Goal: Information Seeking & Learning: Learn about a topic

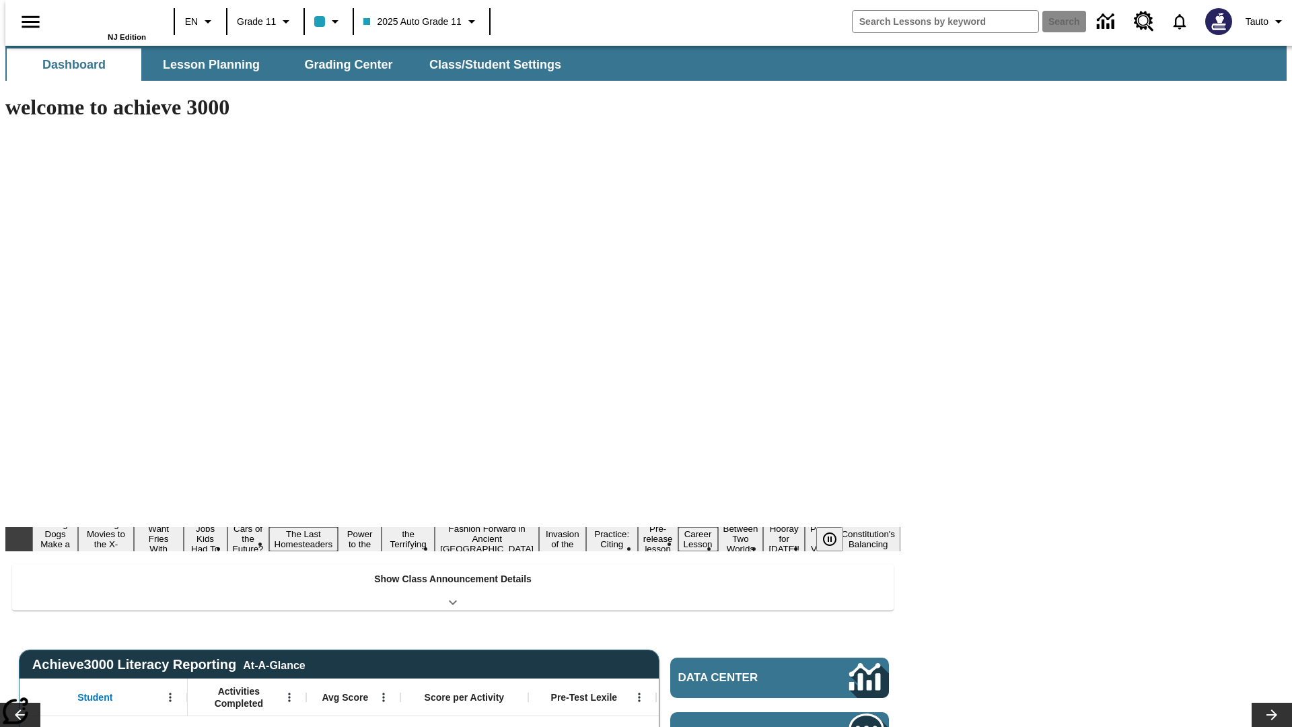
type input "-1"
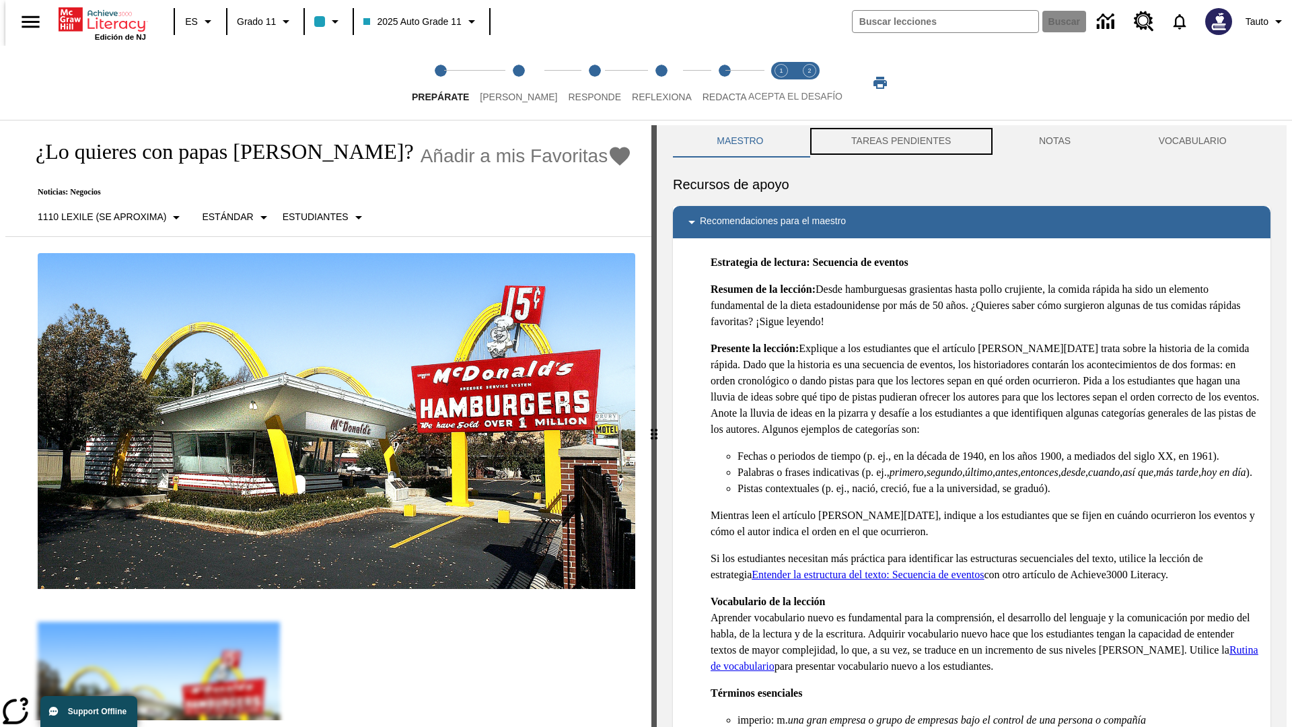
click at [900, 141] on button "TAREAS PENDIENTES" at bounding box center [902, 141] width 188 height 32
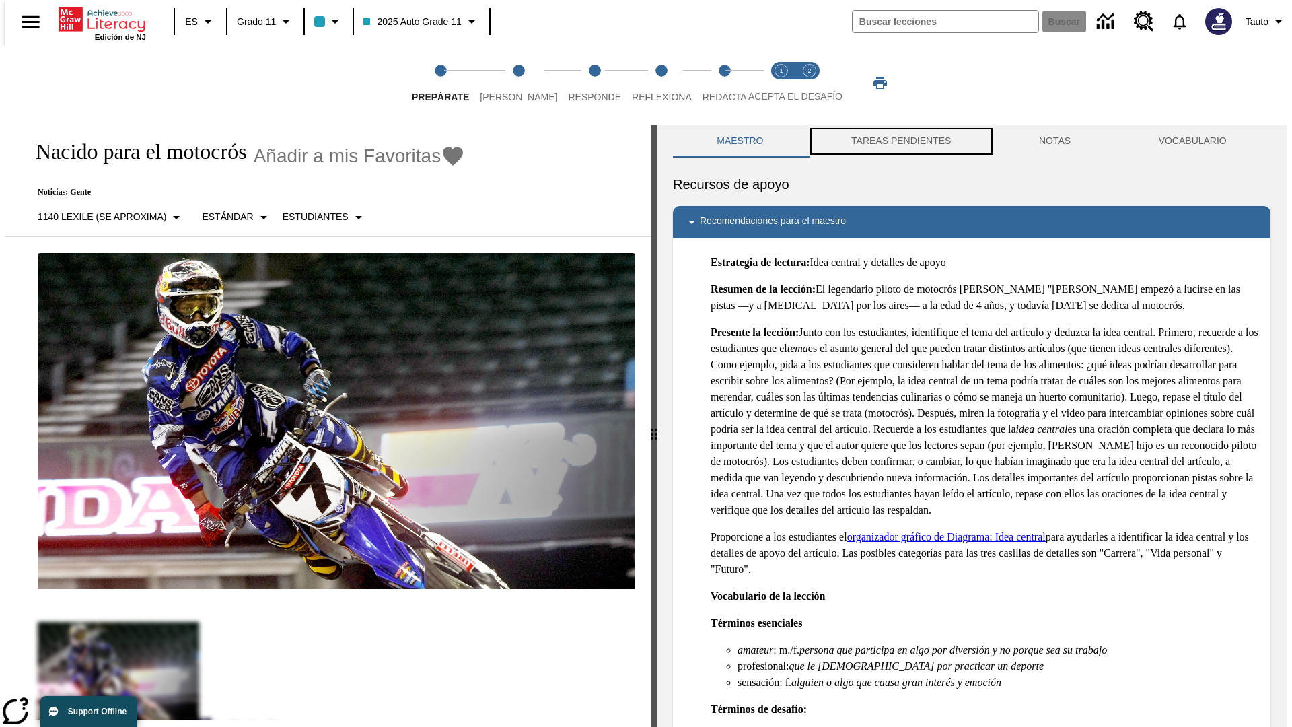
click at [900, 141] on button "TAREAS PENDIENTES" at bounding box center [902, 141] width 188 height 32
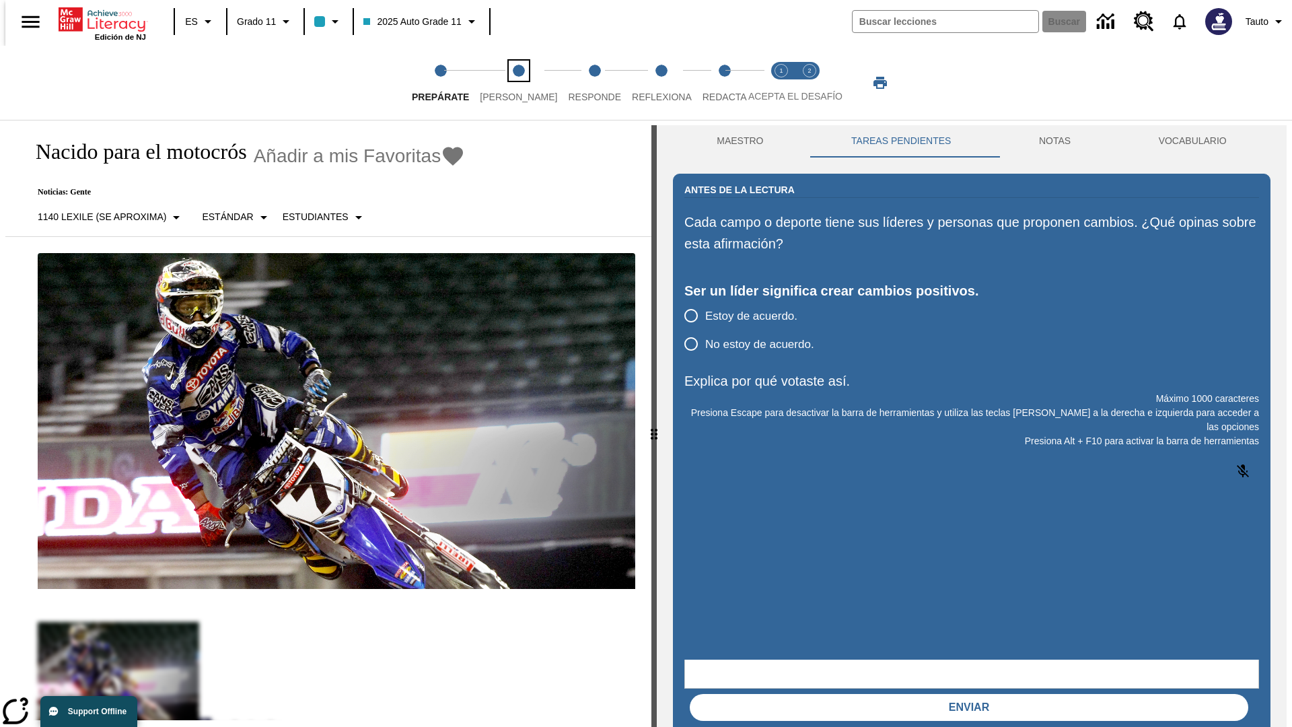
click at [507, 83] on span "[PERSON_NAME]" at bounding box center [518, 91] width 77 height 24
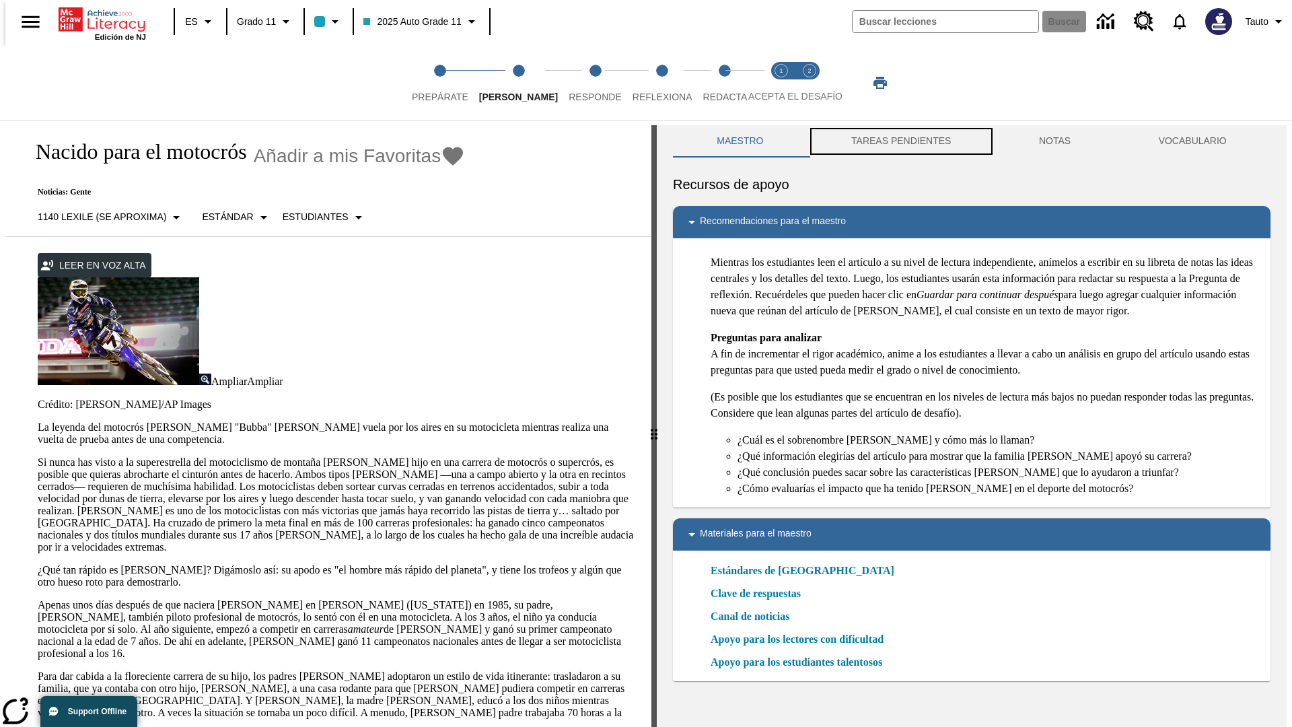
scroll to position [1, 0]
click at [900, 141] on button "TAREAS PENDIENTES" at bounding box center [902, 141] width 188 height 32
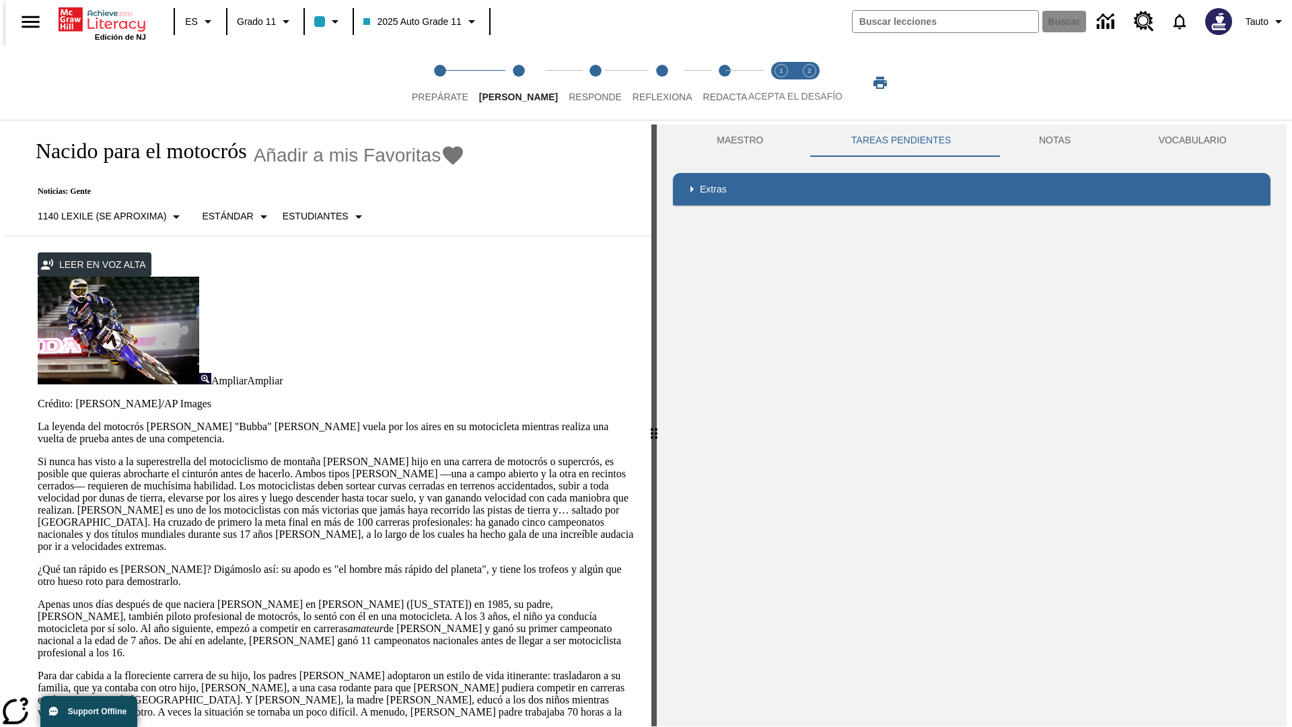
click at [38, 456] on p "Si nunca has visto a la superestrella del motociclismo de montaña [PERSON_NAME]…" at bounding box center [337, 504] width 598 height 97
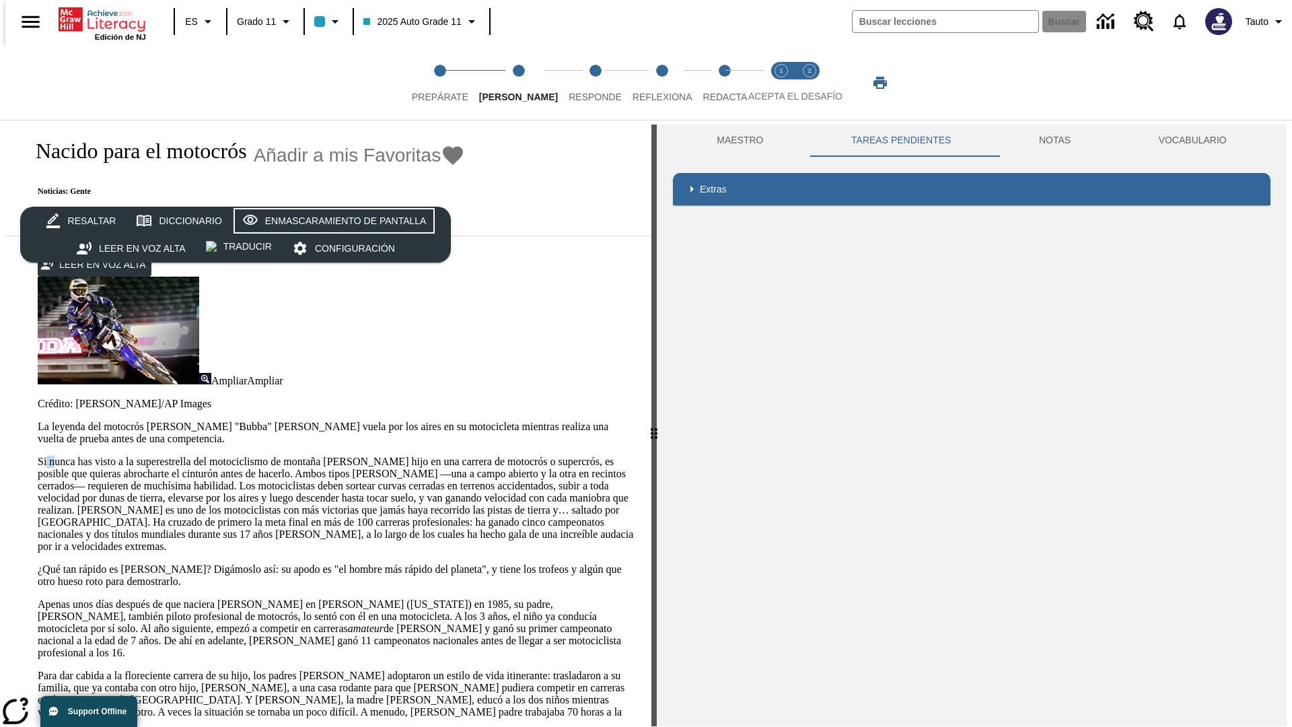
click at [331, 221] on div "Enmascaramiento de pantalla" at bounding box center [346, 221] width 162 height 17
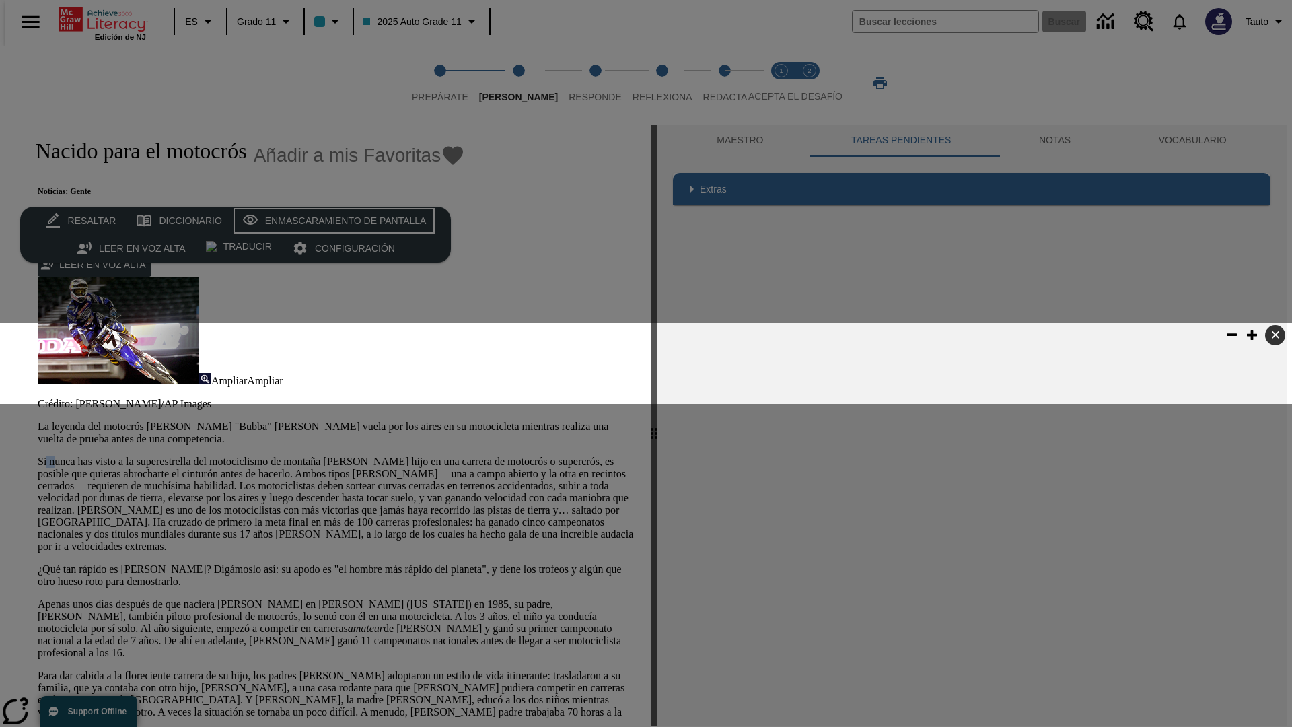
click at [331, 221] on div "Enmascaramiento de pantalla" at bounding box center [346, 221] width 162 height 17
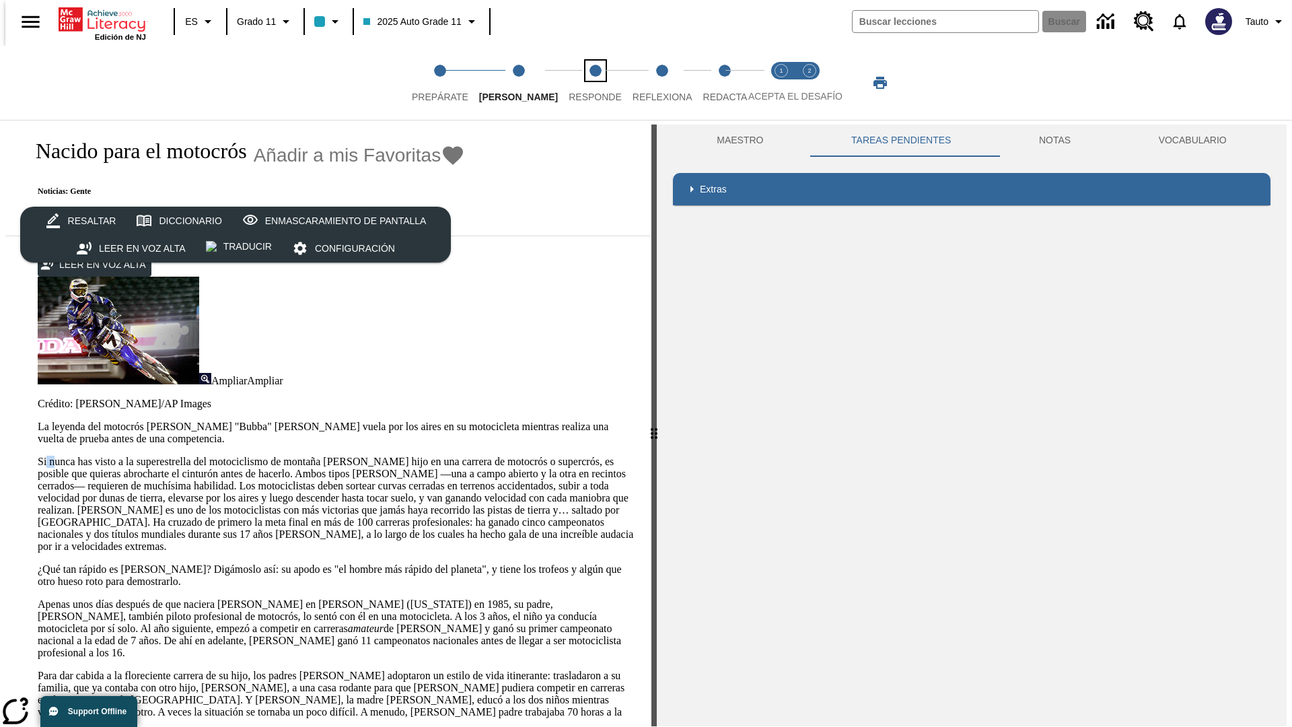
click at [575, 83] on span "Responde" at bounding box center [595, 91] width 53 height 24
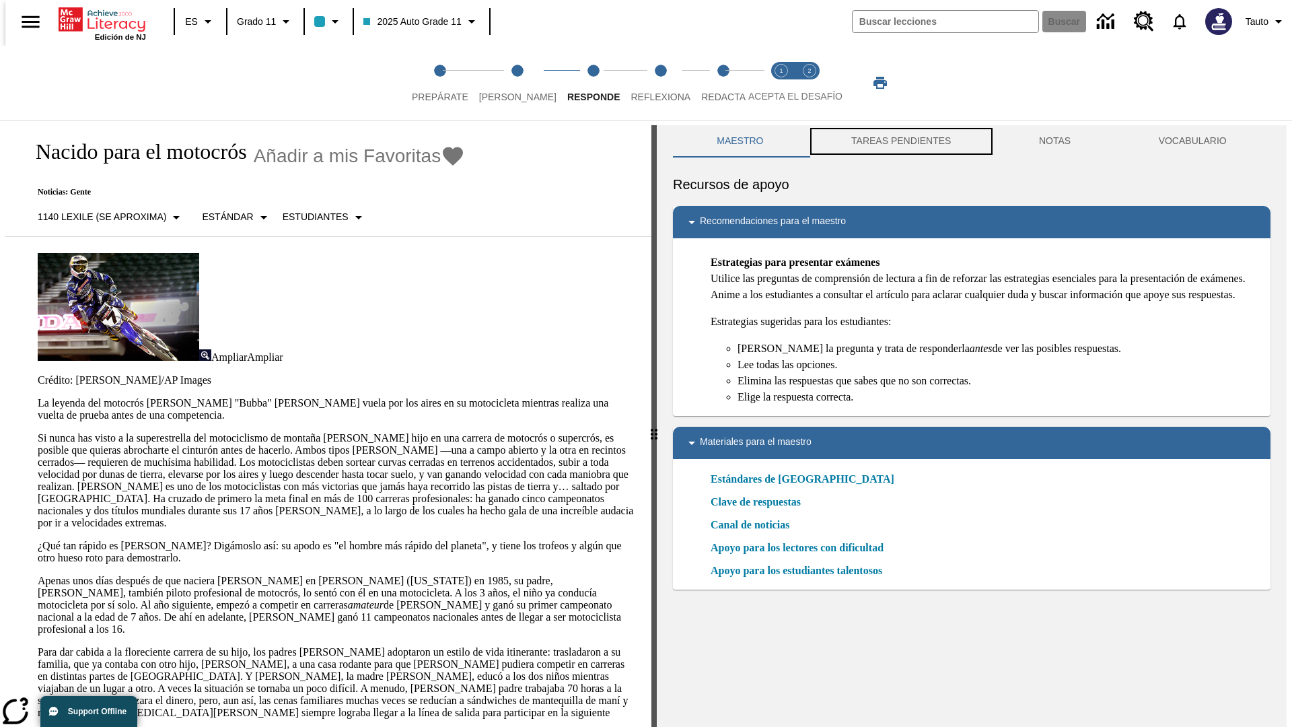
scroll to position [1, 0]
click at [900, 141] on button "TAREAS PENDIENTES" at bounding box center [902, 141] width 188 height 32
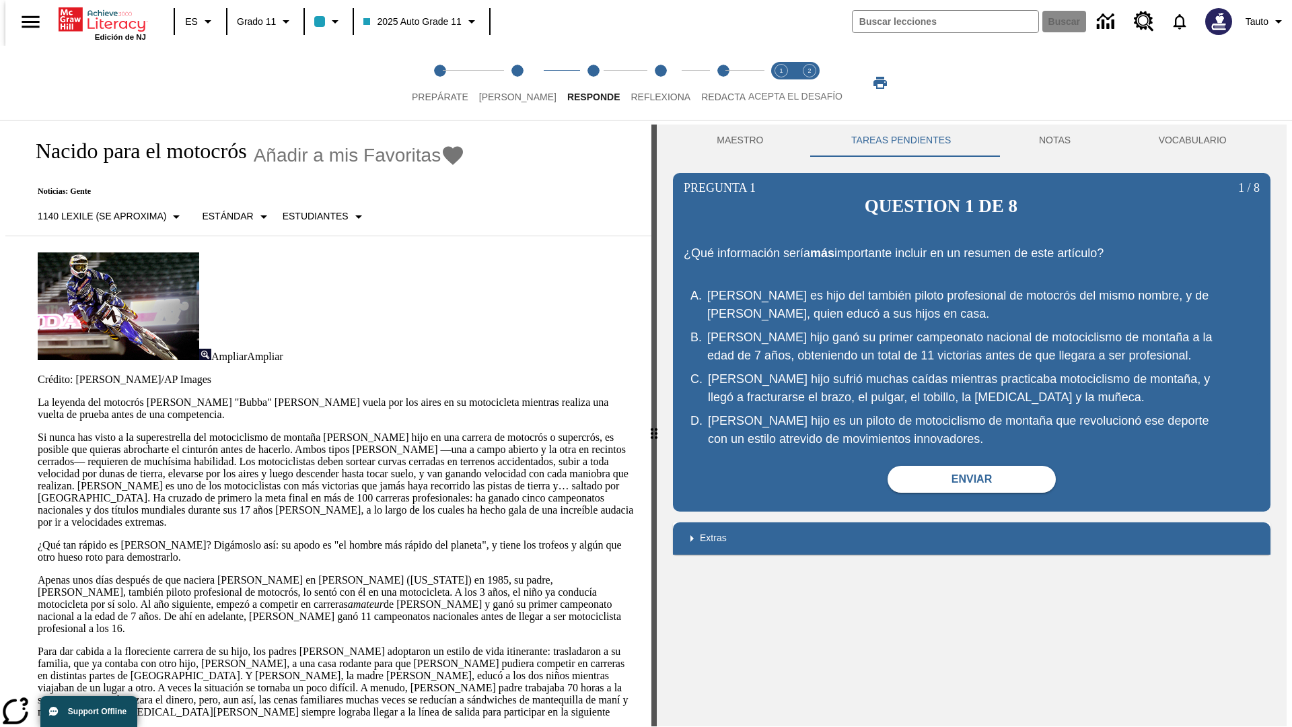
click at [38, 431] on p "Si nunca has visto a la superestrella del motociclismo de montaña [PERSON_NAME]…" at bounding box center [337, 479] width 598 height 97
click at [643, 83] on span "Reflexiona" at bounding box center [661, 91] width 60 height 24
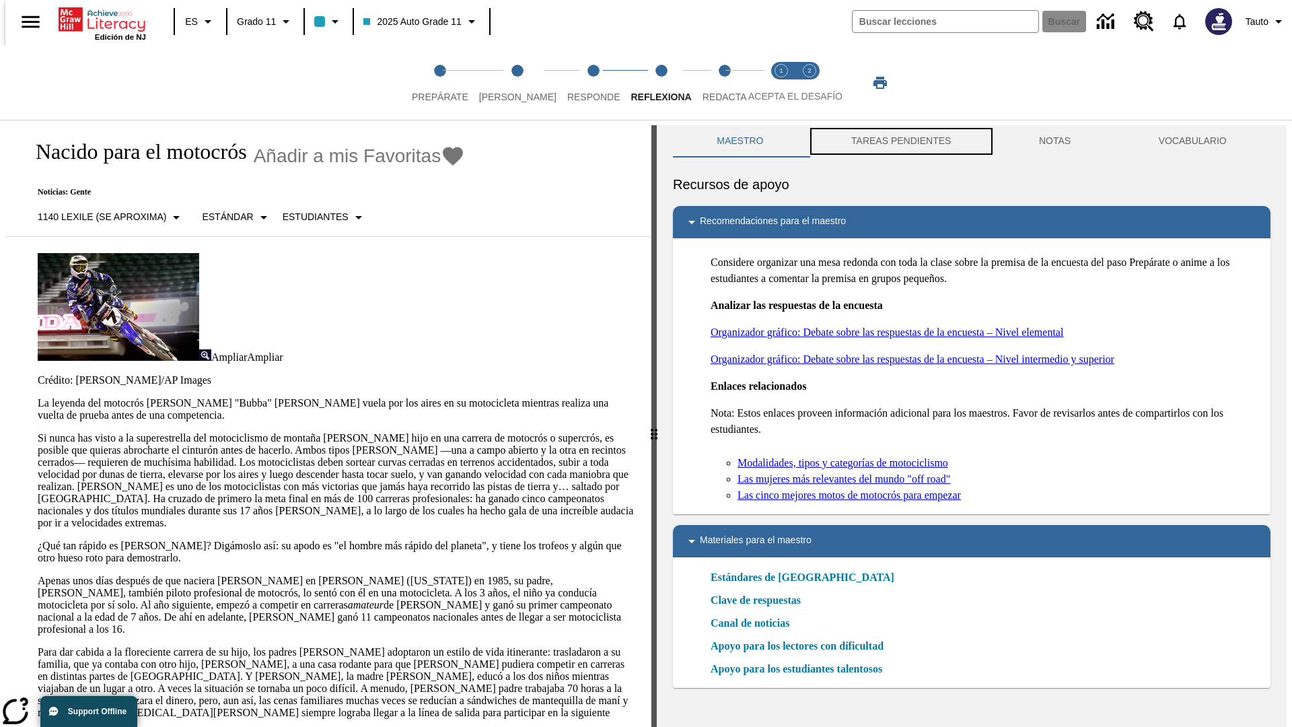
scroll to position [1, 0]
click at [900, 141] on button "TAREAS PENDIENTES" at bounding box center [902, 141] width 188 height 32
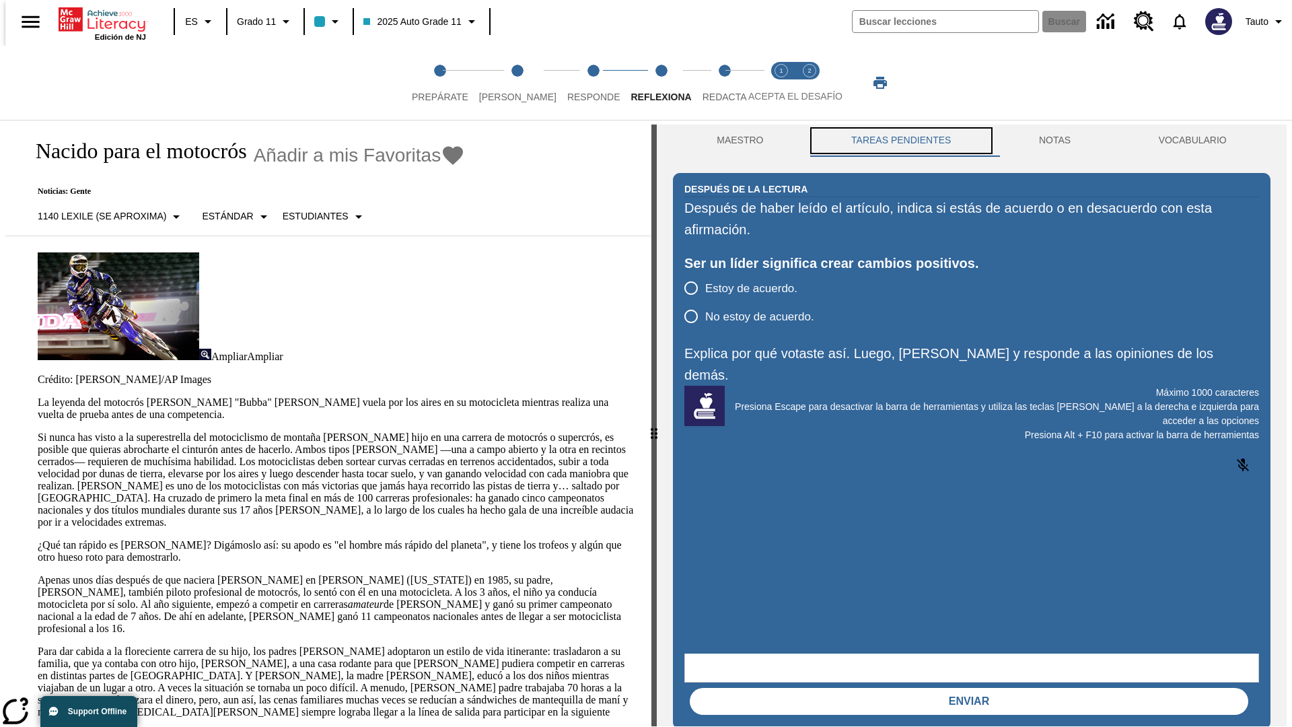
scroll to position [0, 0]
click at [38, 431] on p "Si nunca has visto a la superestrella del motociclismo de montaña [PERSON_NAME]…" at bounding box center [337, 479] width 598 height 97
click at [710, 83] on span "Redacta" at bounding box center [725, 91] width 44 height 24
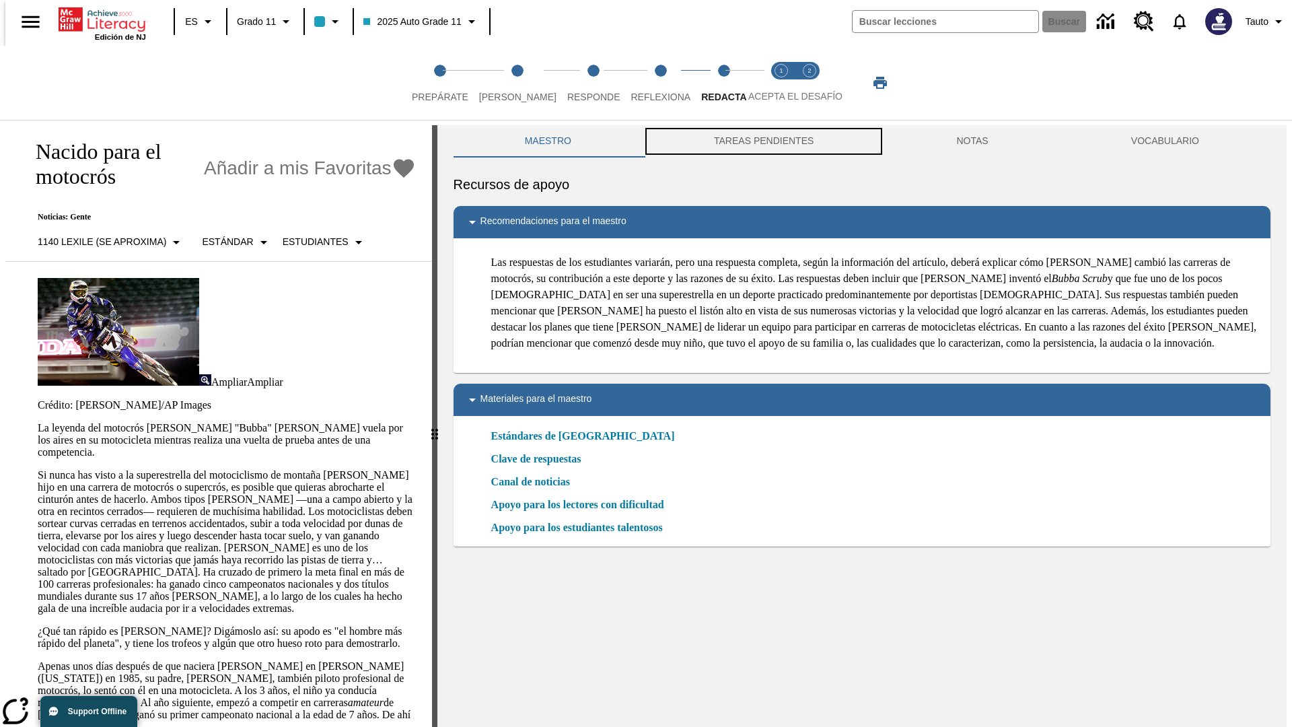
scroll to position [1, 0]
click at [763, 141] on button "TAREAS PENDIENTES" at bounding box center [764, 141] width 242 height 32
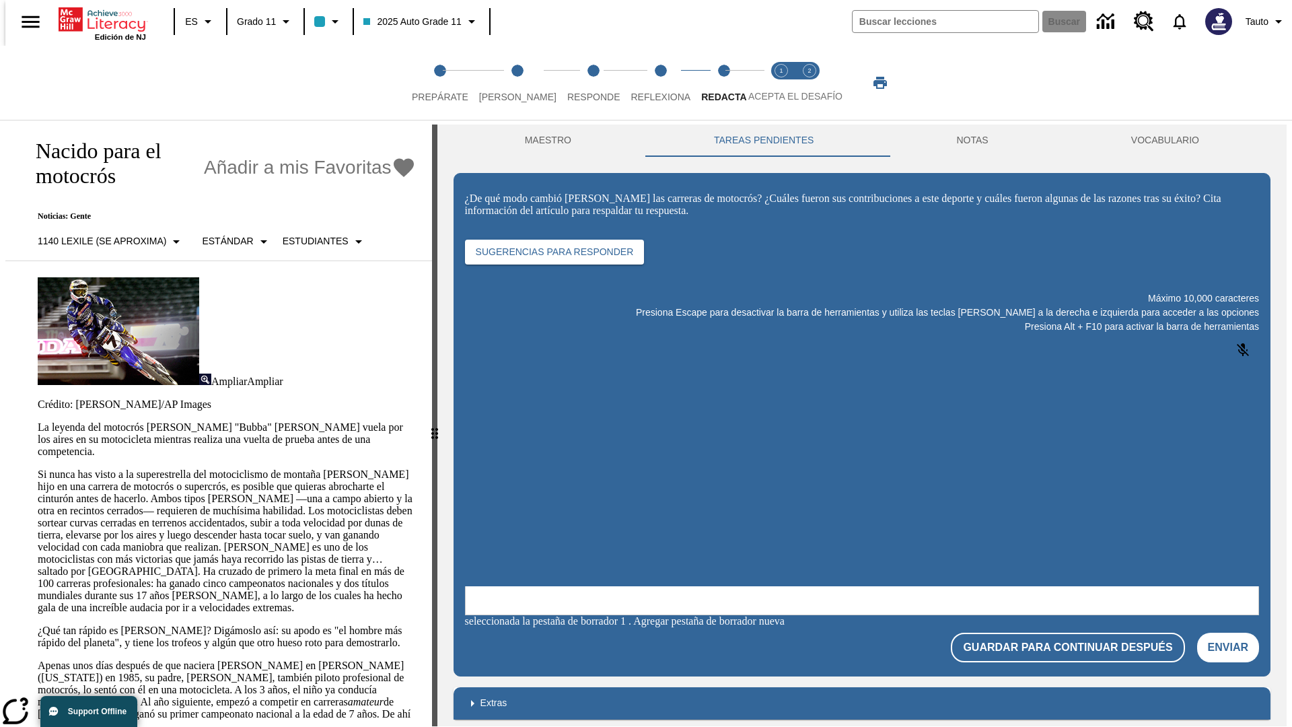
scroll to position [0, 0]
click at [38, 468] on p "Si nunca has visto a la superestrella del motociclismo de montaña [PERSON_NAME]…" at bounding box center [227, 540] width 378 height 145
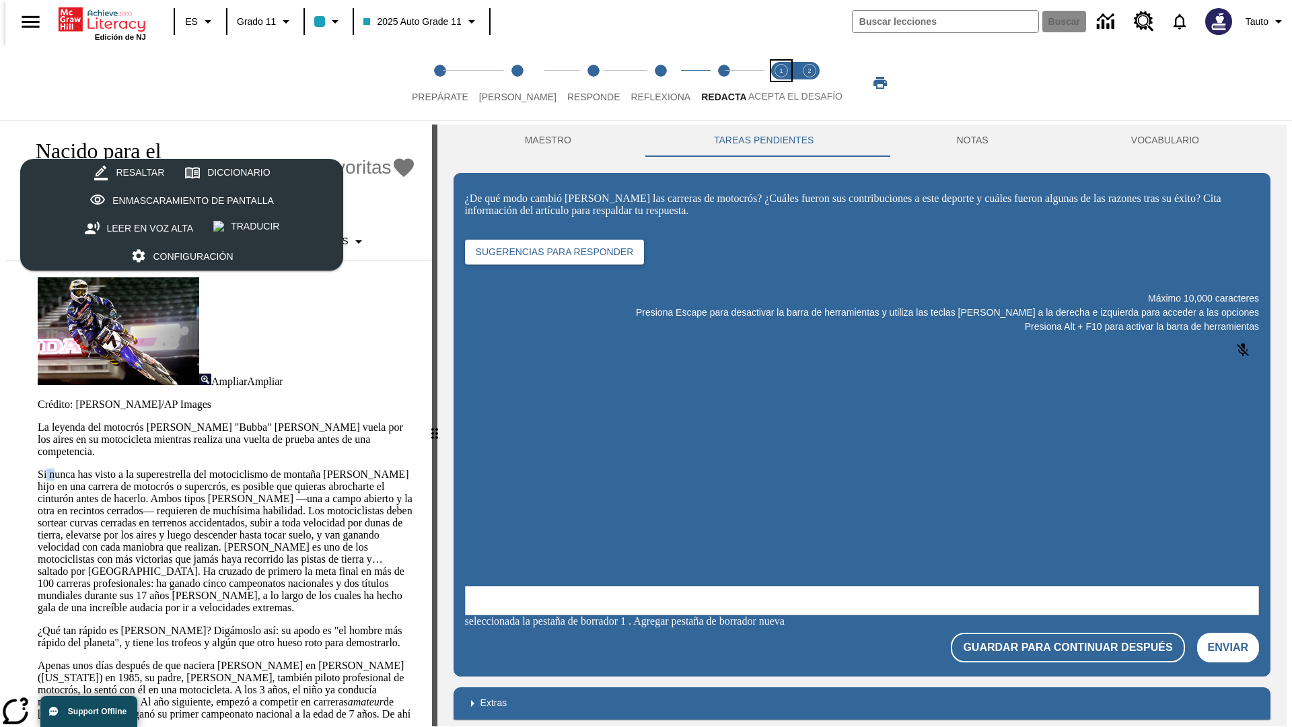
click at [781, 83] on span "Acepta el desafío lee step 1 of 2" at bounding box center [781, 91] width 17 height 24
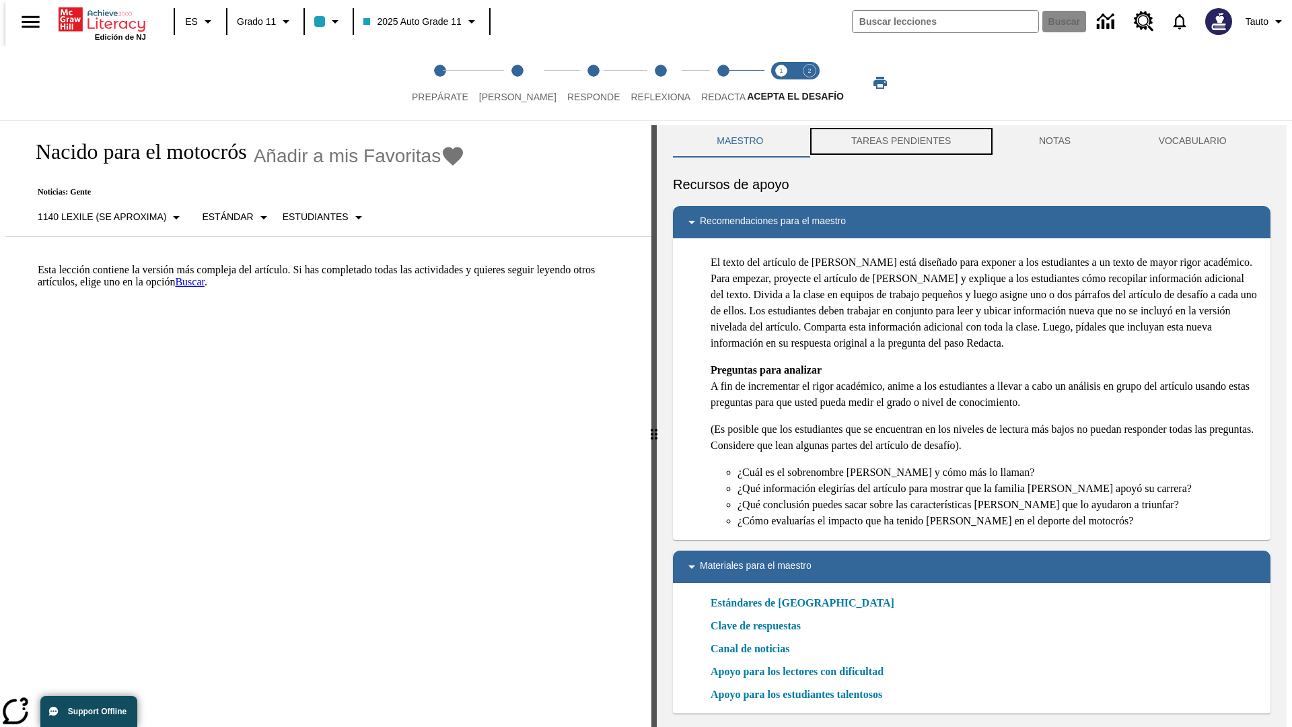
scroll to position [4, 0]
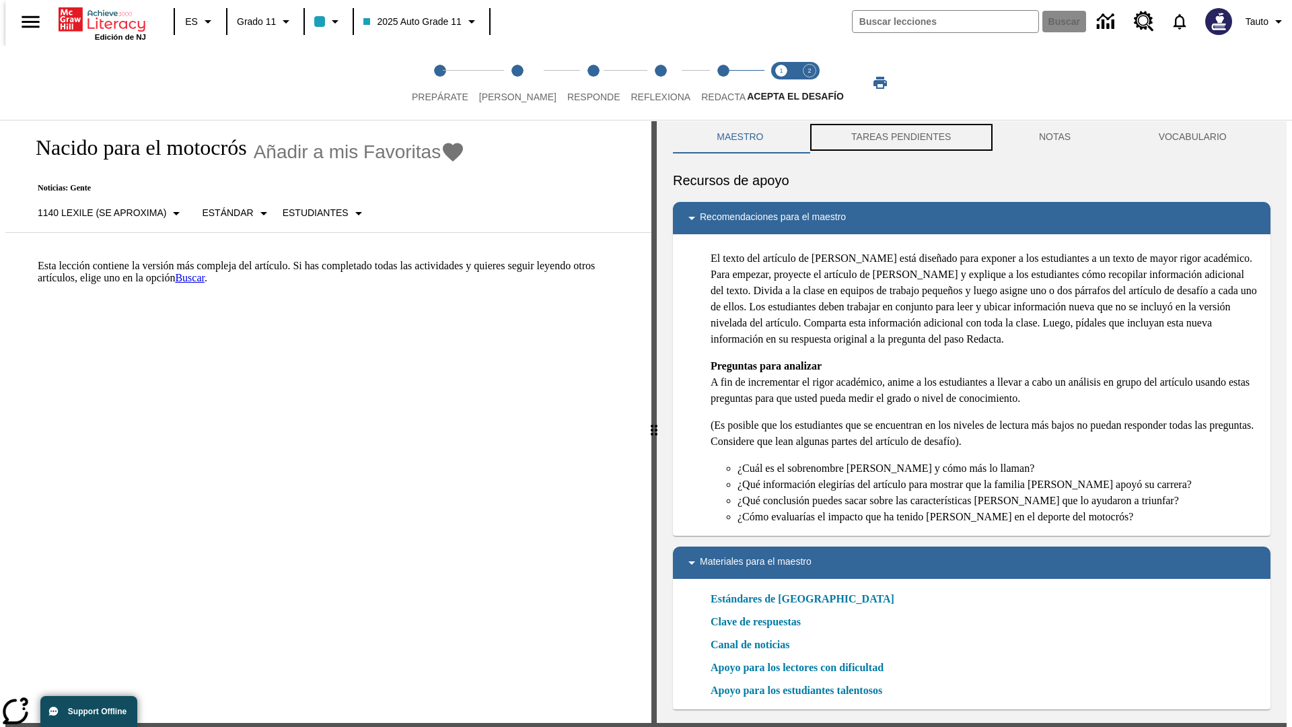
click at [900, 141] on button "TAREAS PENDIENTES" at bounding box center [902, 137] width 188 height 32
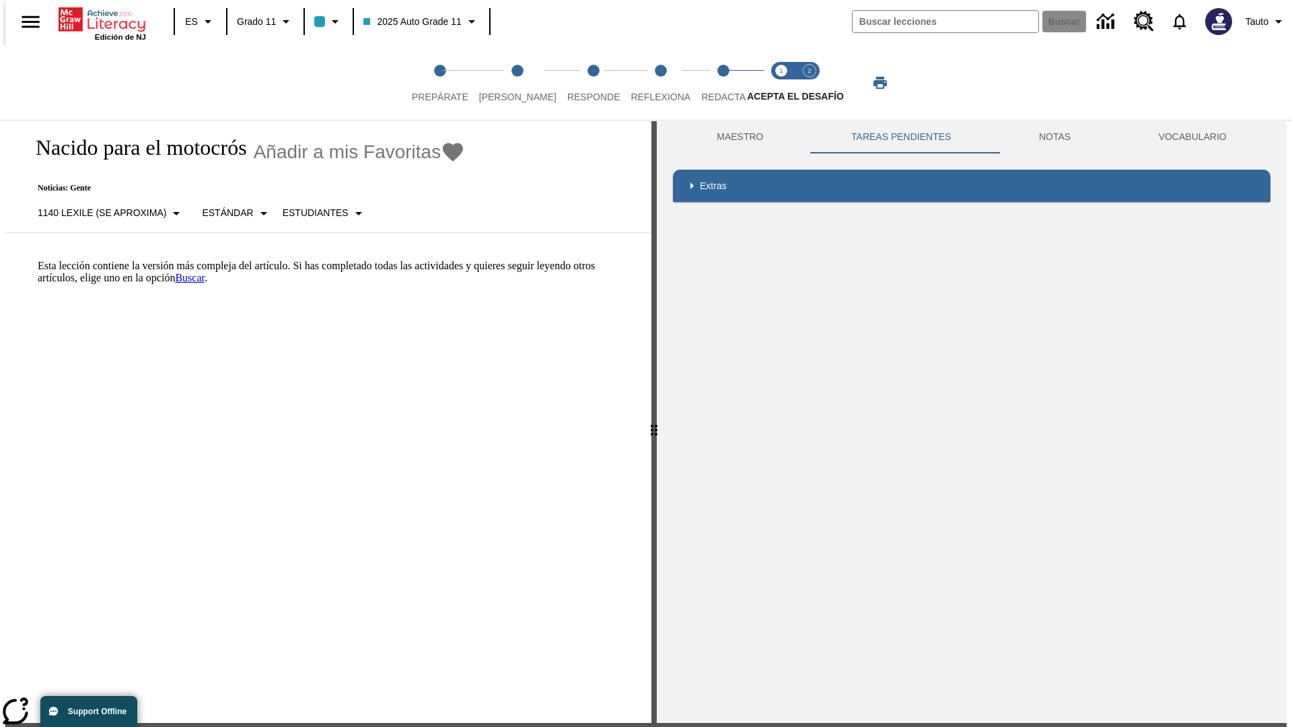
click at [38, 260] on p "Esta lección contiene la versión más compleja del artículo. Si has completado t…" at bounding box center [337, 272] width 598 height 24
click at [810, 83] on span "Acepta el desafío contesta step 2 of 2" at bounding box center [809, 91] width 17 height 24
